Goal: Transaction & Acquisition: Purchase product/service

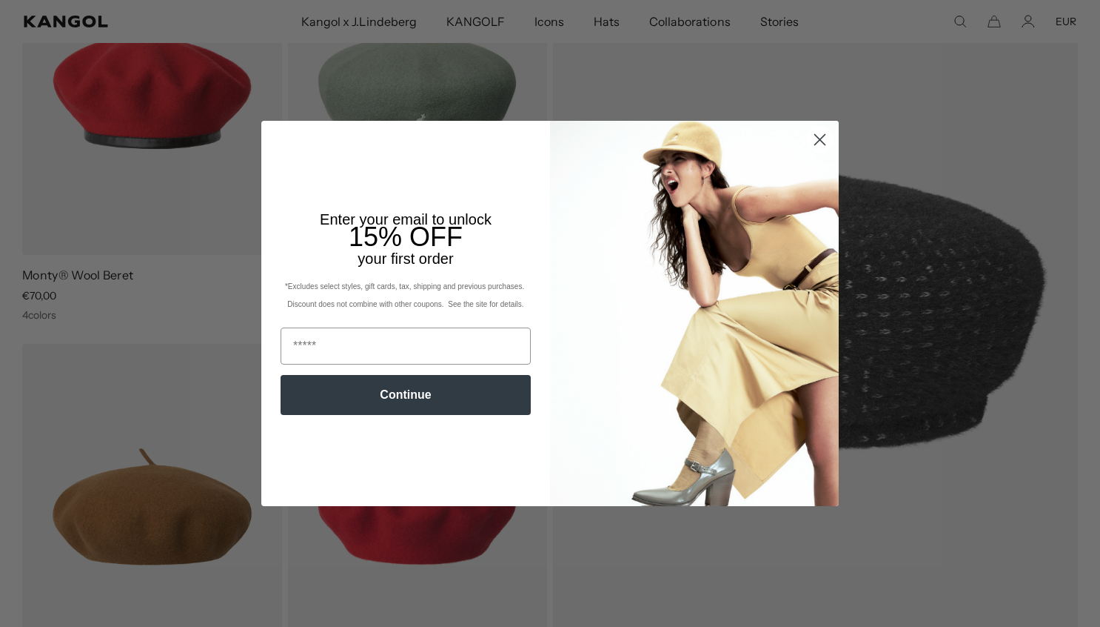
click at [811, 133] on circle "Close dialog" at bounding box center [820, 139] width 24 height 24
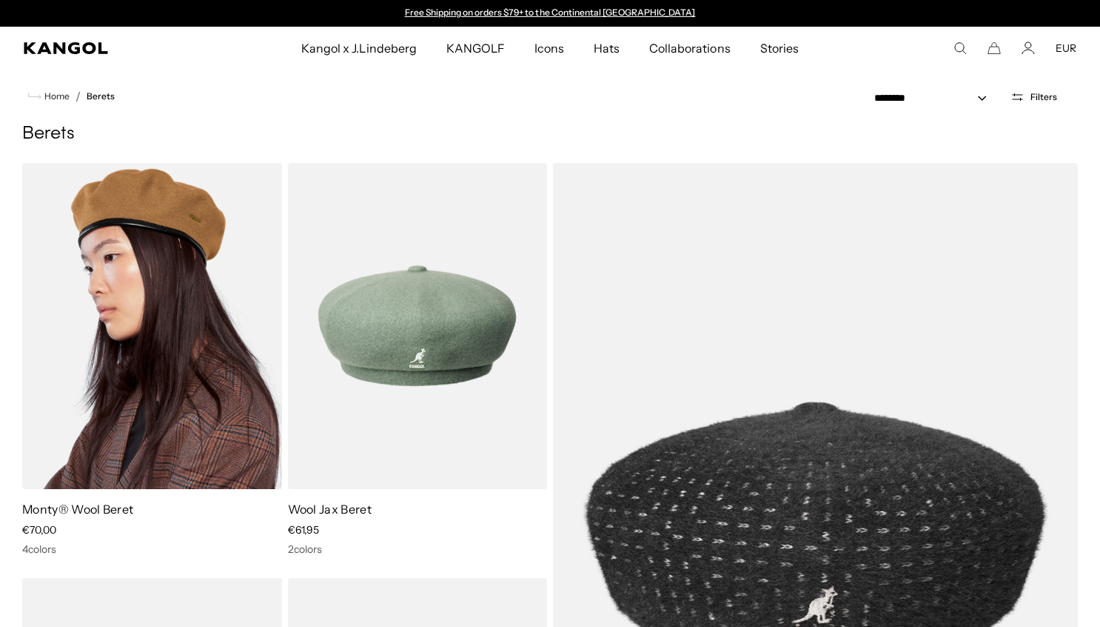
scroll to position [6, 0]
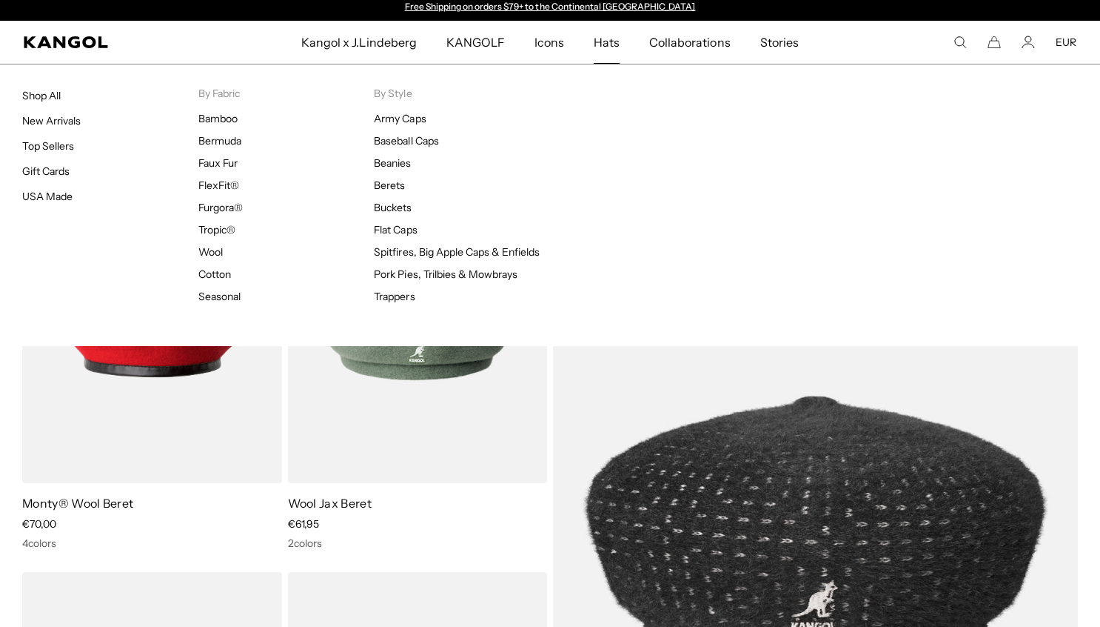
click at [605, 47] on span "Hats" at bounding box center [607, 42] width 26 height 43
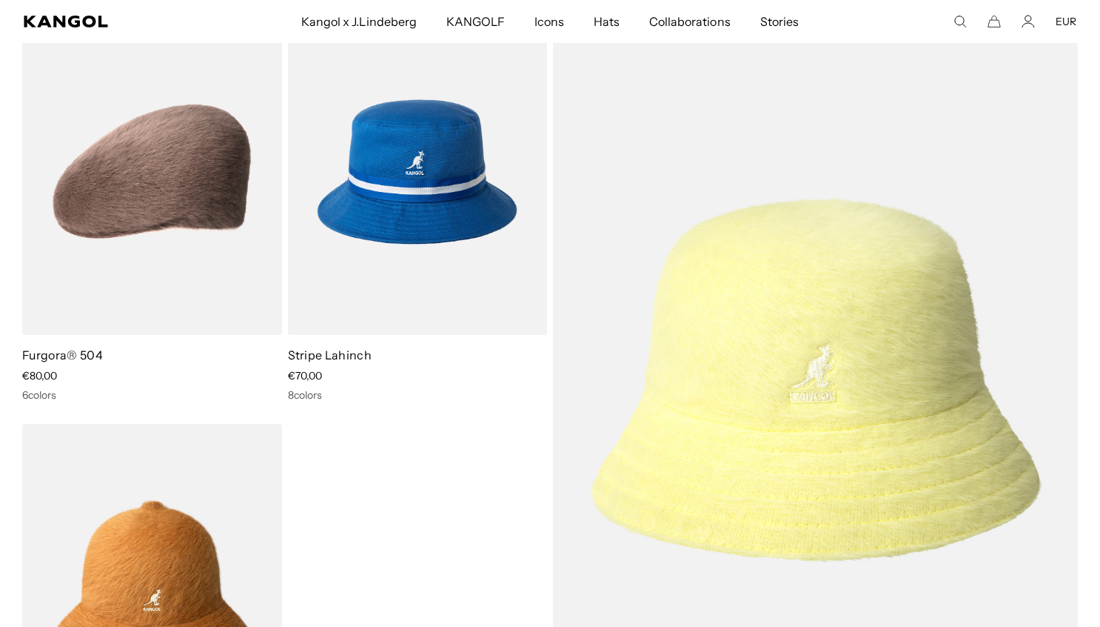
scroll to position [1853, 0]
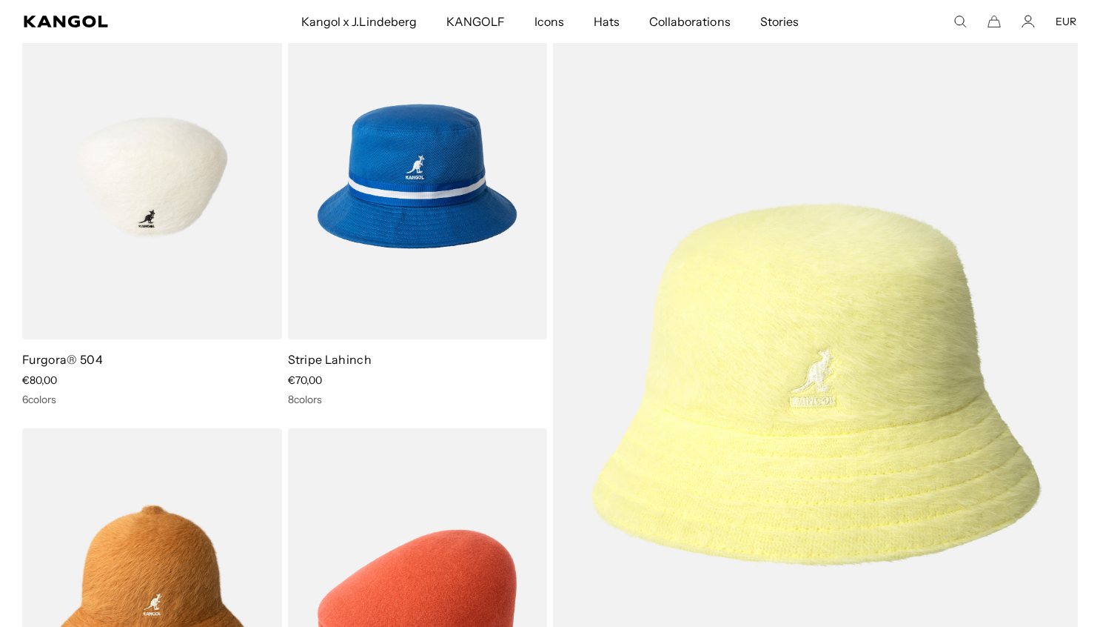
click at [133, 294] on img at bounding box center [152, 176] width 260 height 326
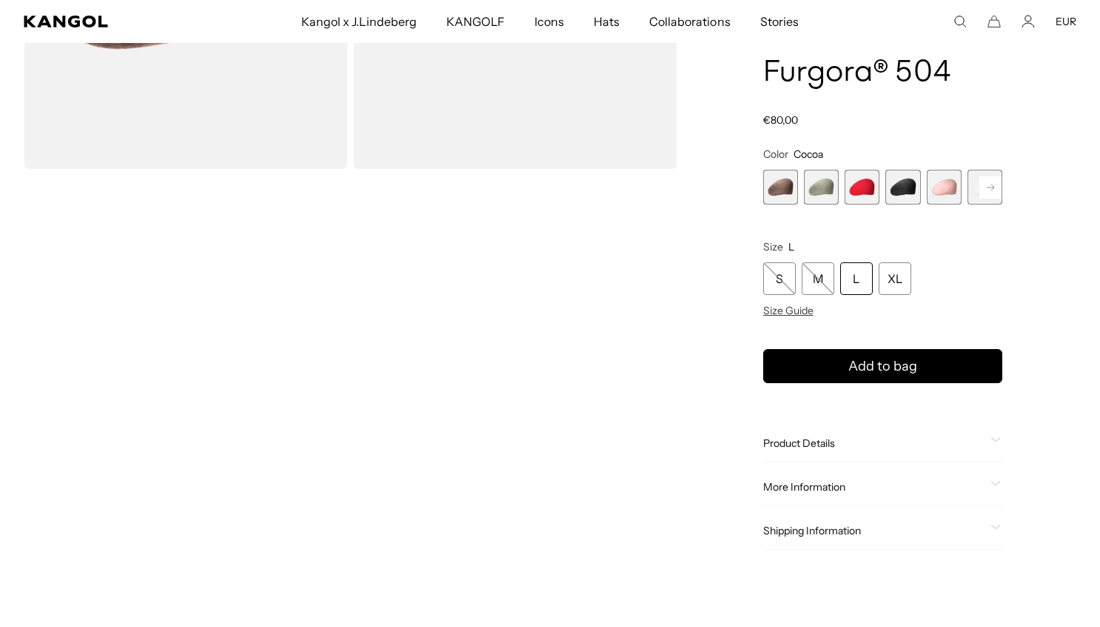
scroll to position [334, 0]
click at [835, 183] on span "2 of 7" at bounding box center [821, 185] width 35 height 35
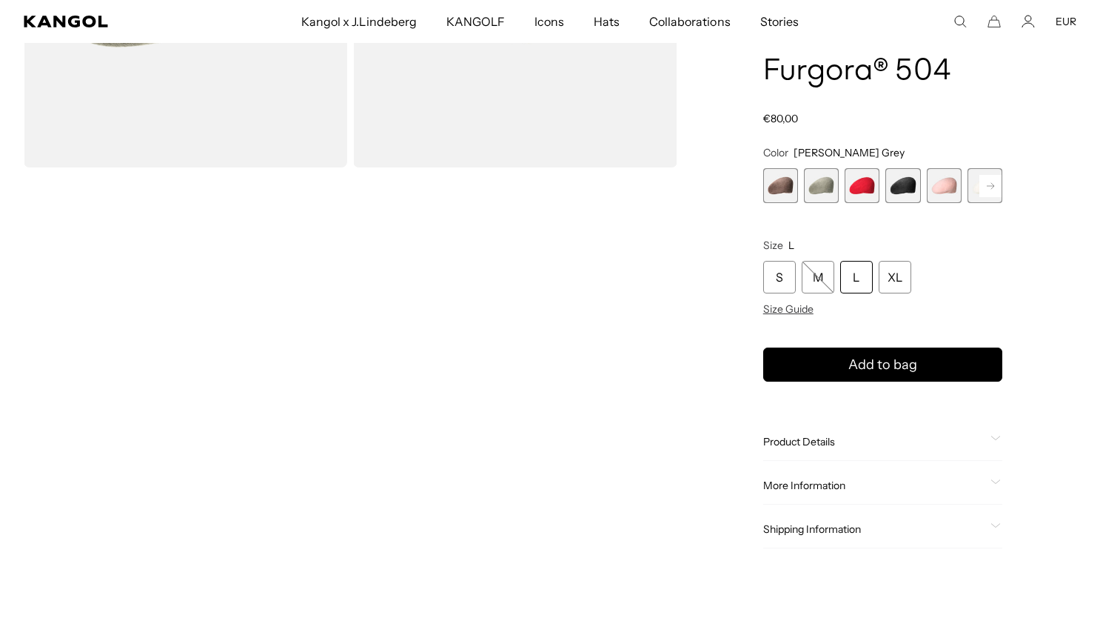
click at [875, 187] on span "3 of 7" at bounding box center [862, 185] width 35 height 35
click at [915, 192] on span "4 of 7" at bounding box center [903, 185] width 35 height 35
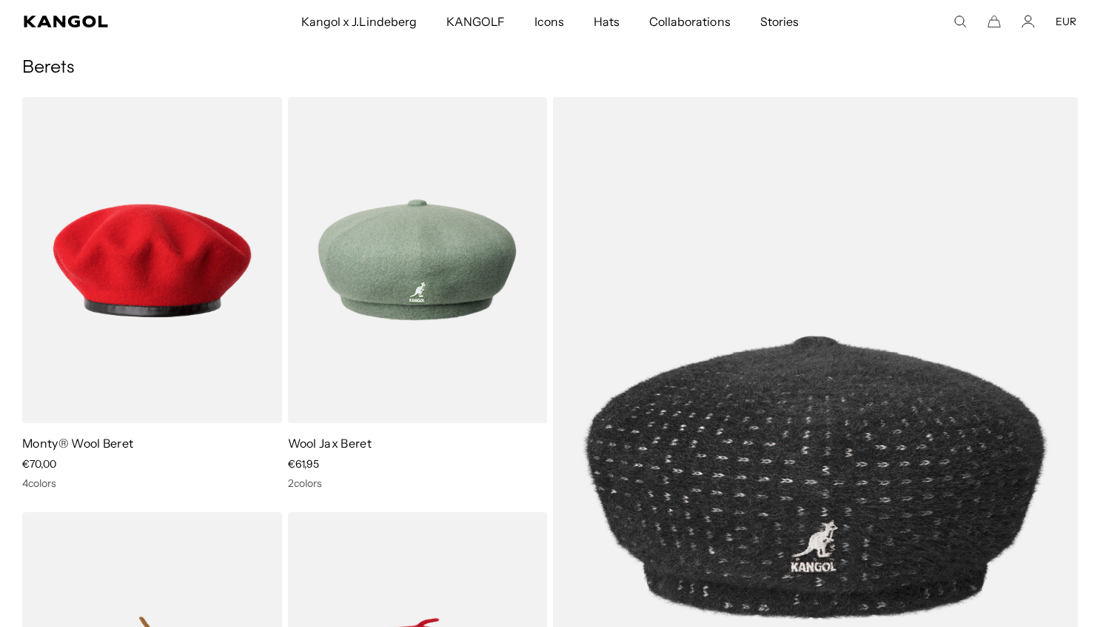
scroll to position [0, 305]
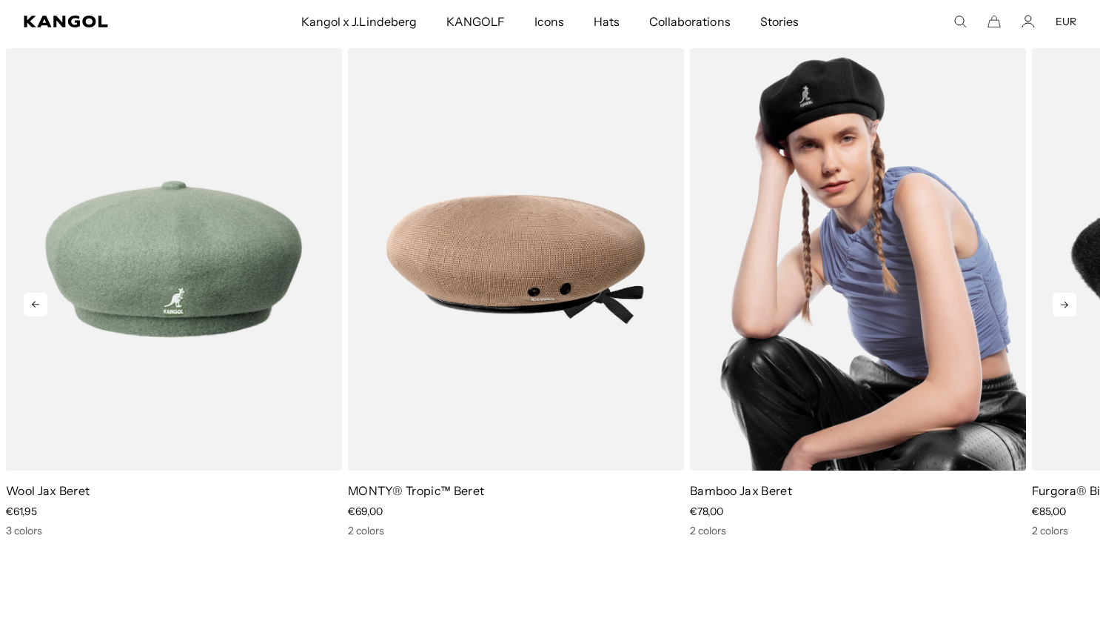
scroll to position [0, 305]
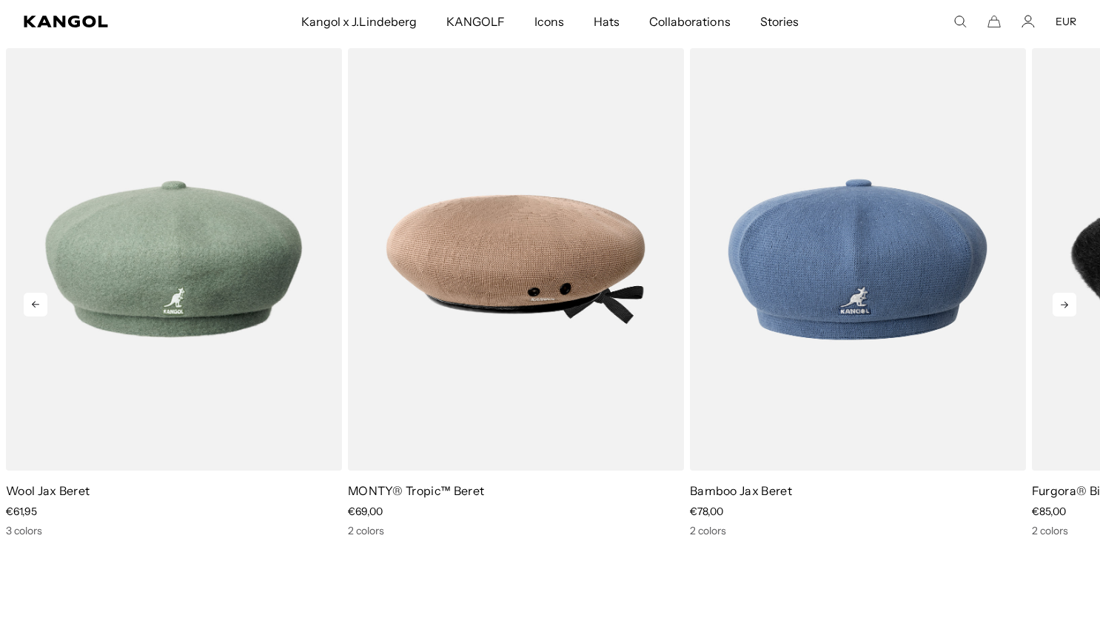
click at [1069, 305] on icon at bounding box center [1065, 305] width 24 height 24
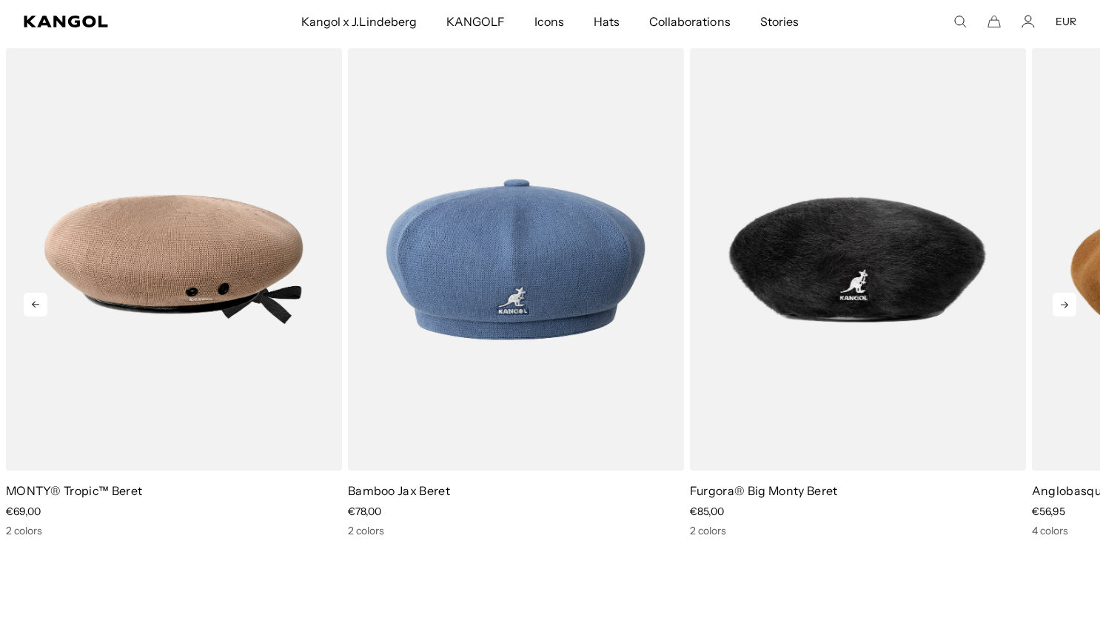
click at [1069, 305] on icon at bounding box center [1065, 305] width 24 height 24
